Goal: Navigation & Orientation: Find specific page/section

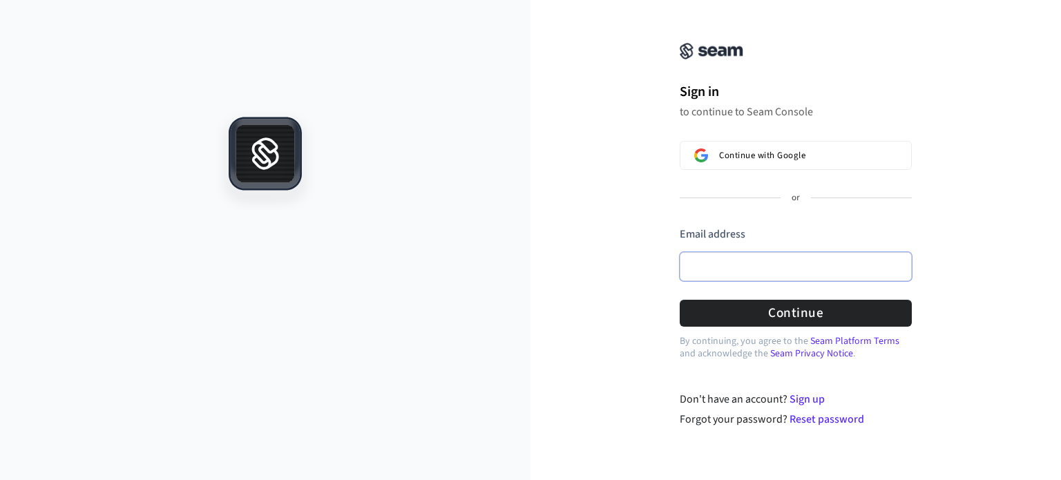
click at [763, 276] on input "Email address" at bounding box center [796, 266] width 232 height 29
click at [945, 242] on div "Sign in to continue to Seam Console Continue with Google or Email address Passw…" at bounding box center [795, 222] width 530 height 411
click at [780, 266] on input "Email address" at bounding box center [796, 266] width 232 height 29
click at [680, 289] on div at bounding box center [680, 289] width 0 height 0
type input "*"
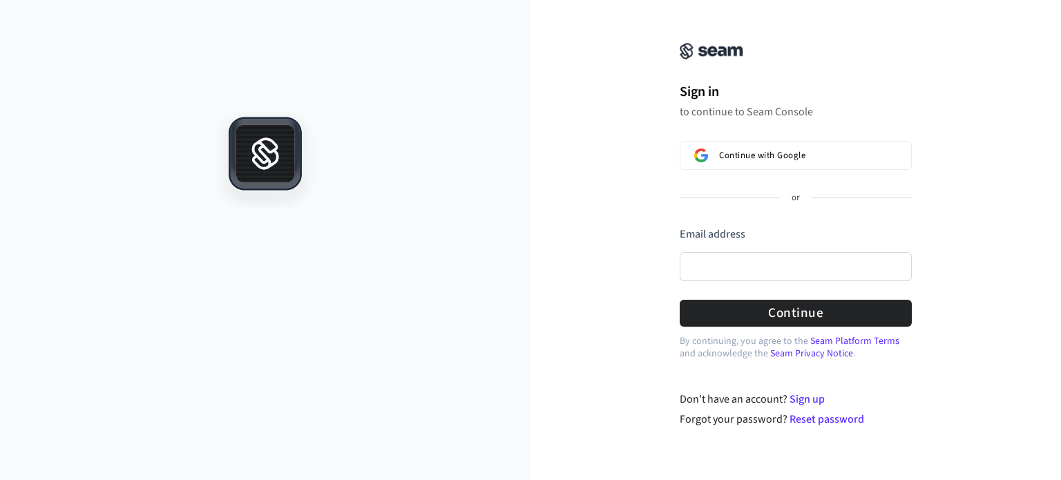
click at [964, 236] on div "Sign in to continue to Seam Console Continue with Google or Email address Passw…" at bounding box center [795, 222] width 530 height 411
click at [743, 267] on input "Email address" at bounding box center [796, 266] width 232 height 29
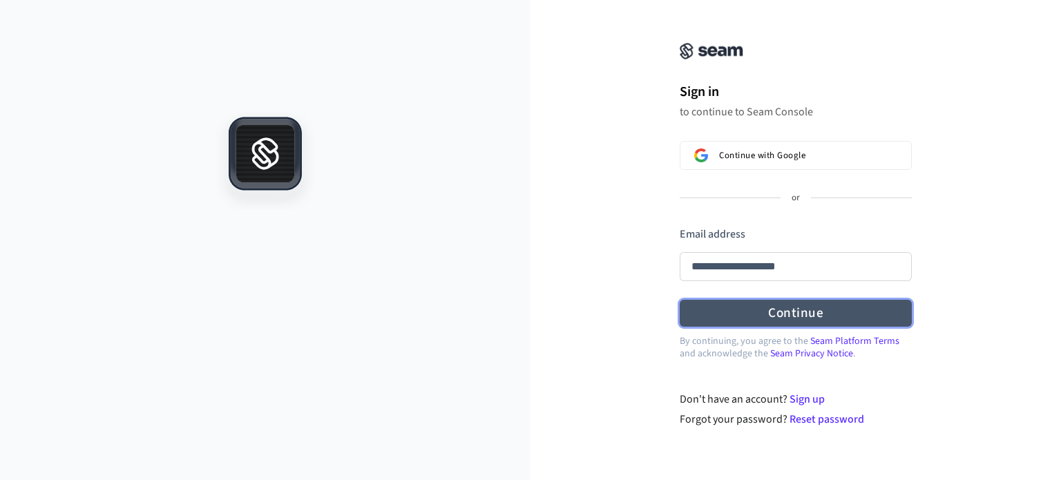
click at [807, 315] on button "Continue" at bounding box center [796, 313] width 232 height 27
type input "**********"
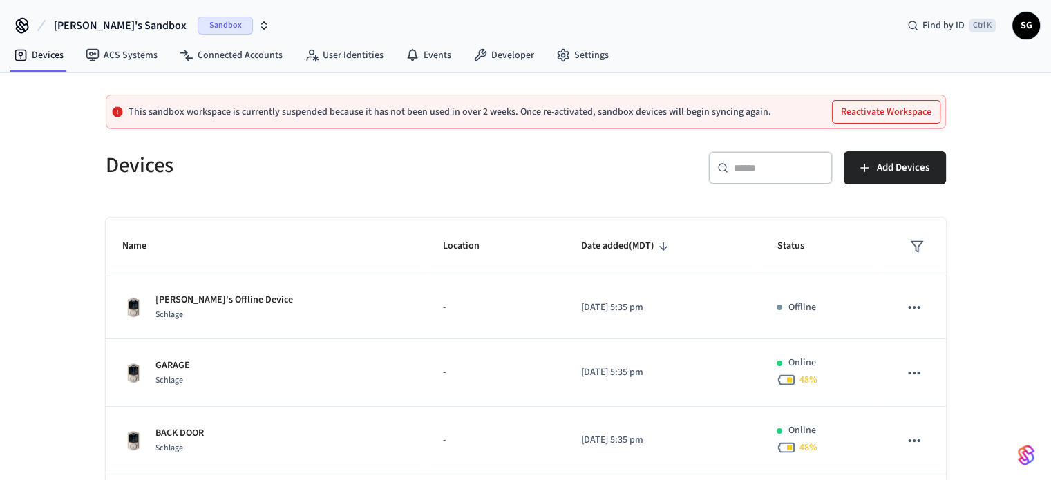
click at [198, 27] on span "Sandbox" at bounding box center [225, 26] width 55 height 18
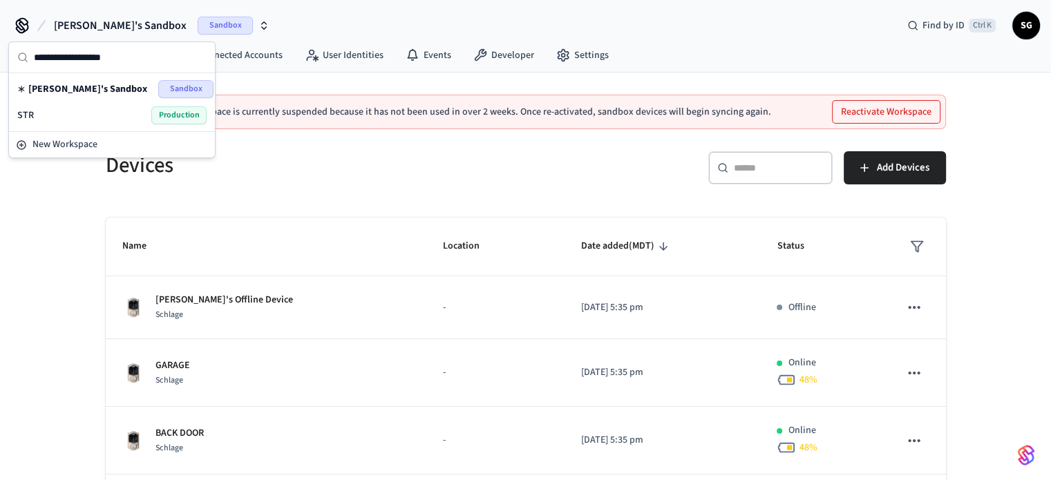
click at [171, 117] on span "Production" at bounding box center [178, 115] width 55 height 18
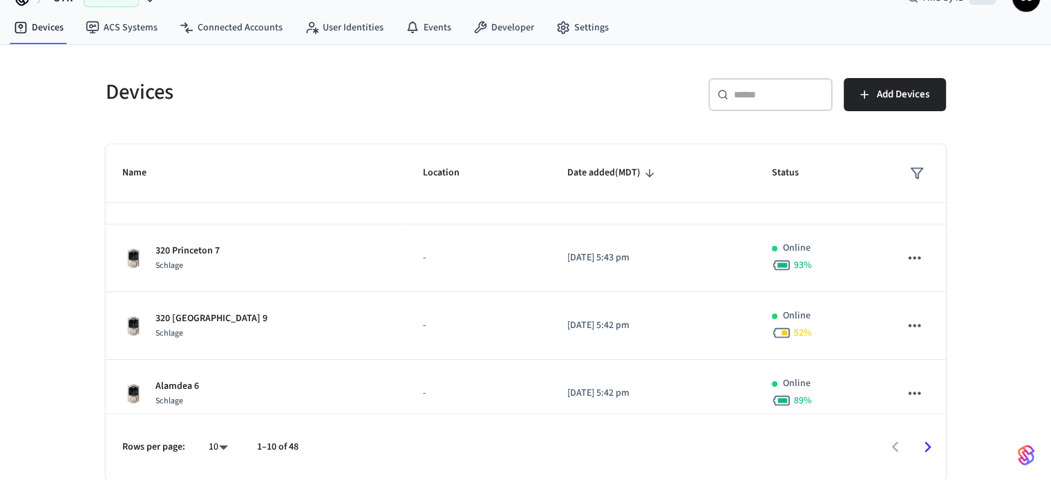
scroll to position [326, 0]
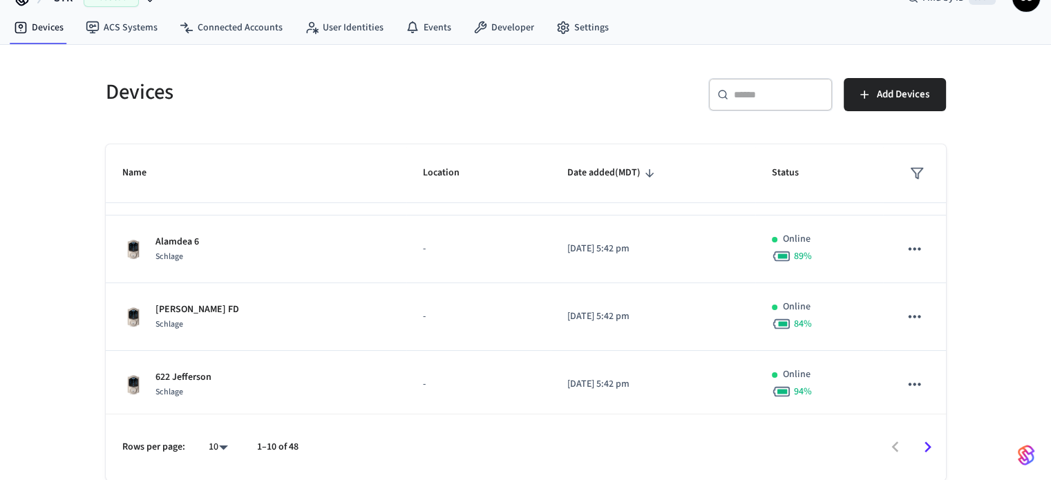
click at [220, 452] on body "STR Production Find by ID Ctrl K SG Devices ACS Systems Connected Accounts User…" at bounding box center [525, 226] width 1051 height 508
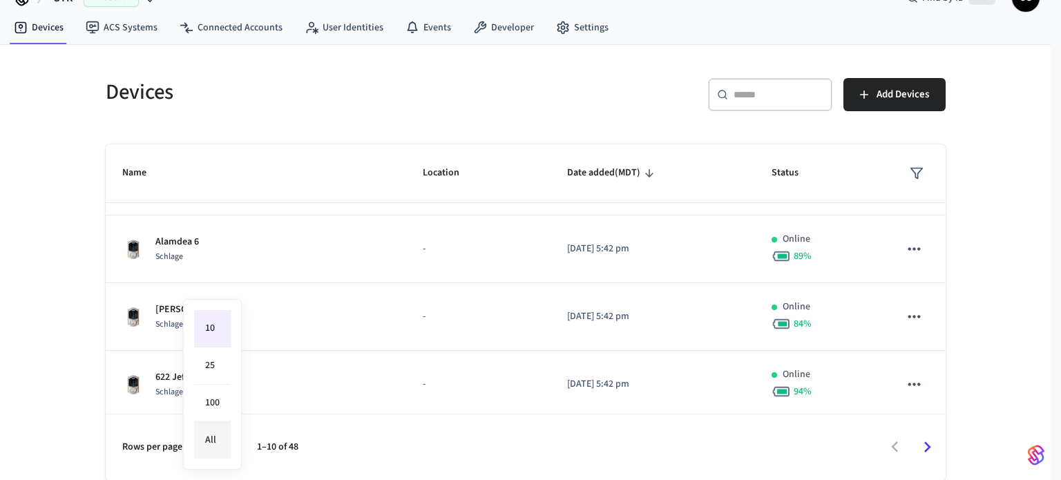
click at [213, 436] on li "All" at bounding box center [212, 440] width 37 height 37
type input "**"
